Goal: Task Accomplishment & Management: Manage account settings

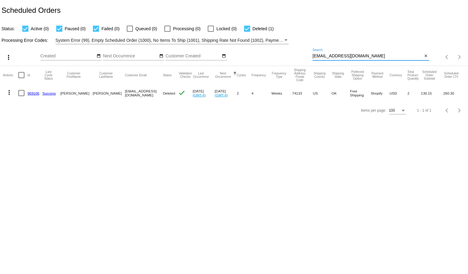
click at [338, 56] on input "brendaburnettbeauty@gmail.com" at bounding box center [367, 56] width 110 height 5
paste input "mdurnye"
type input "mdurnye@gmail.com"
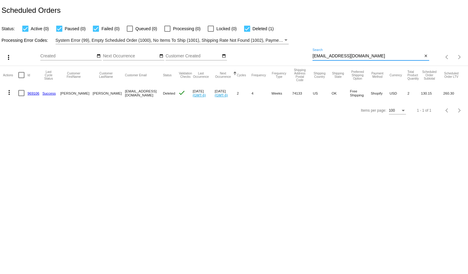
click at [360, 23] on div "Status: Active (0) Paused (0) Failed (0) Queued (0) Processing (0) Locked (0) D…" at bounding box center [234, 27] width 468 height 12
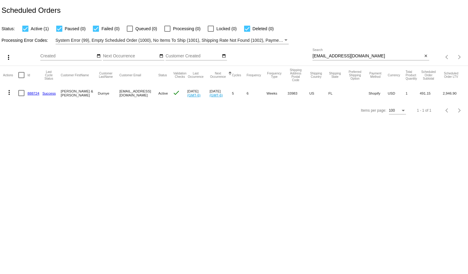
click at [11, 95] on mat-icon "more_vert" at bounding box center [8, 92] width 7 height 7
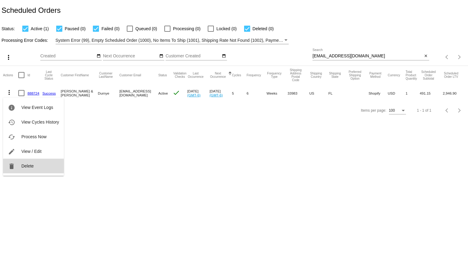
click at [34, 166] on span "Delete" at bounding box center [27, 166] width 12 height 5
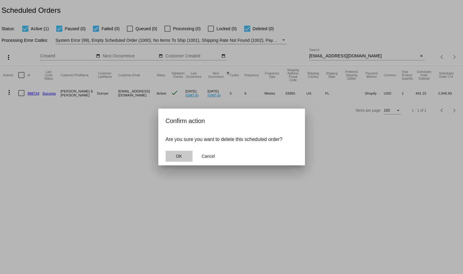
click at [174, 155] on button "OK" at bounding box center [179, 156] width 27 height 11
